Goal: Information Seeking & Learning: Learn about a topic

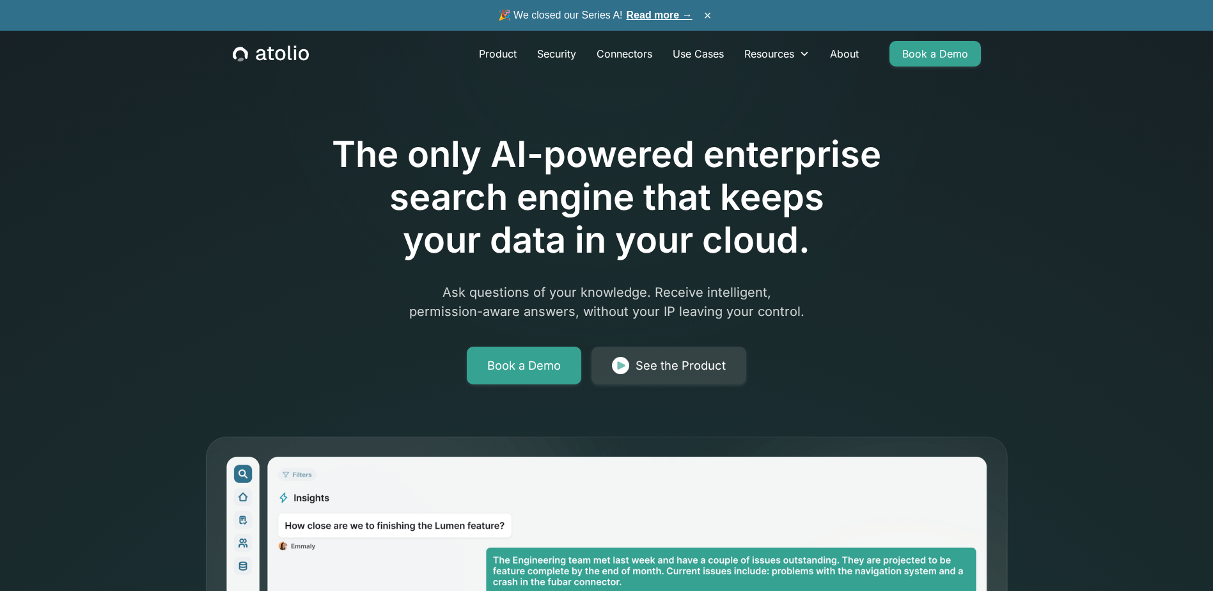
click at [267, 115] on div "The only AI-powered enterprise search engine that keeps your data in your cloud…" at bounding box center [607, 467] width 818 height 813
click at [239, 140] on div "The only AI-powered enterprise search engine that keeps your data in your cloud…" at bounding box center [607, 467] width 818 height 813
click at [240, 140] on div "The only AI-powered enterprise search engine that keeps your data in your cloud…" at bounding box center [607, 467] width 818 height 813
drag, startPoint x: 240, startPoint y: 140, endPoint x: 171, endPoint y: 152, distance: 70.0
click at [172, 152] on div "The only AI-powered enterprise search engine that keeps your data in your cloud…" at bounding box center [606, 437] width 1213 height 875
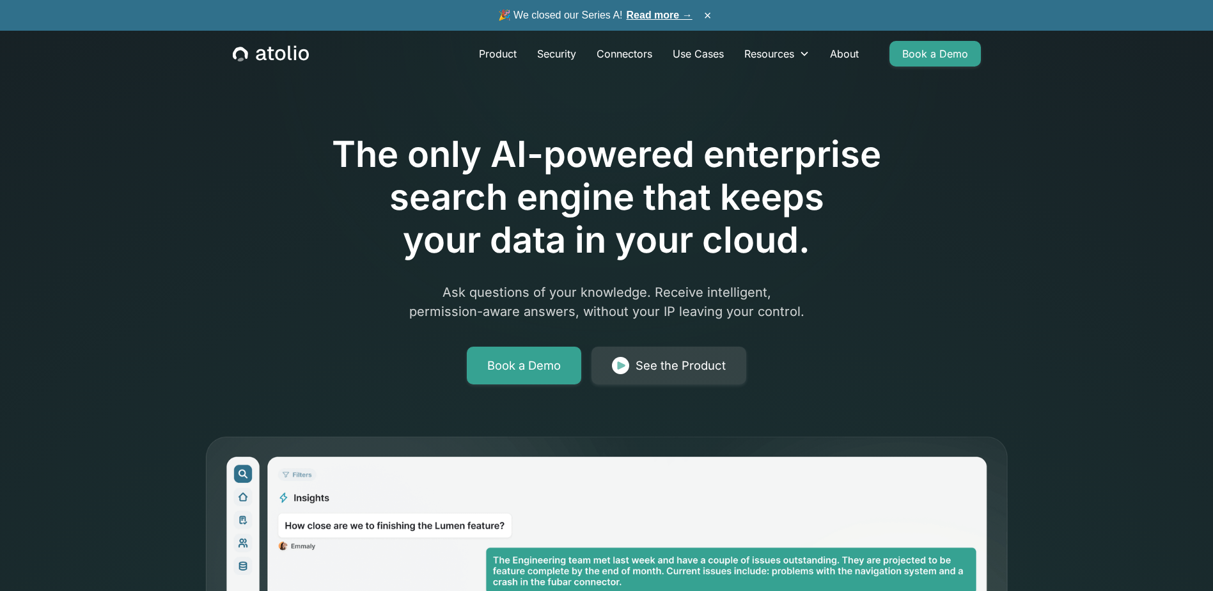
click at [125, 156] on div "The only AI-powered enterprise search engine that keeps your data in your cloud…" at bounding box center [606, 437] width 1213 height 875
click at [487, 51] on link "Product" at bounding box center [498, 54] width 58 height 26
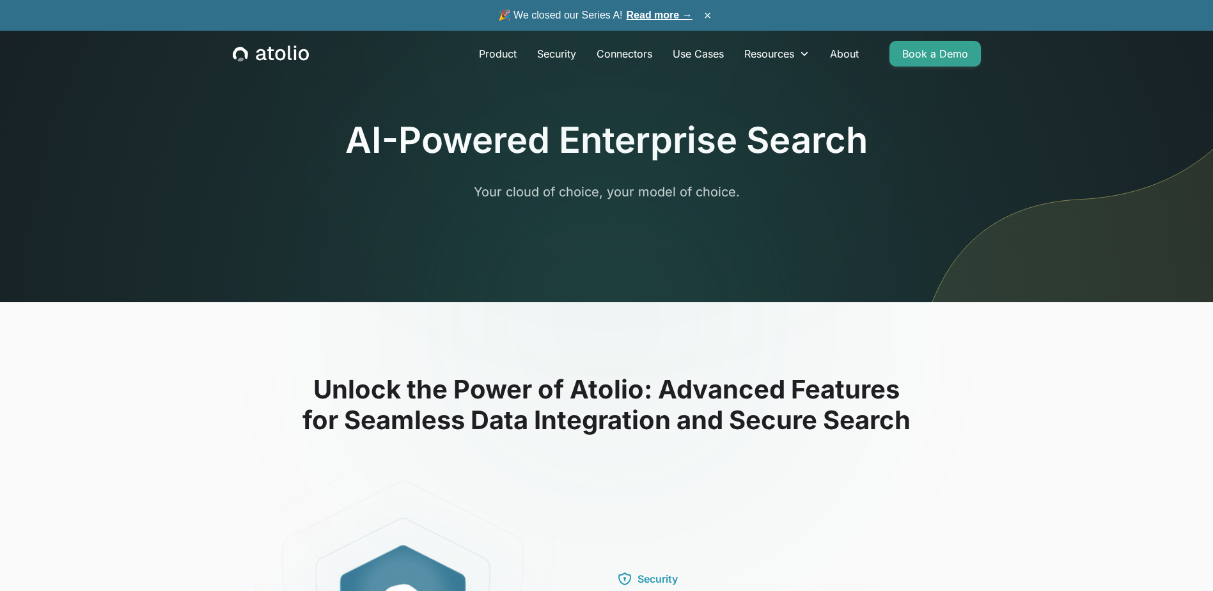
click at [181, 205] on section "AI-Powered Enterprise Search Your cloud of choice, your model of choice." at bounding box center [606, 151] width 1213 height 302
